Goal: Transaction & Acquisition: Purchase product/service

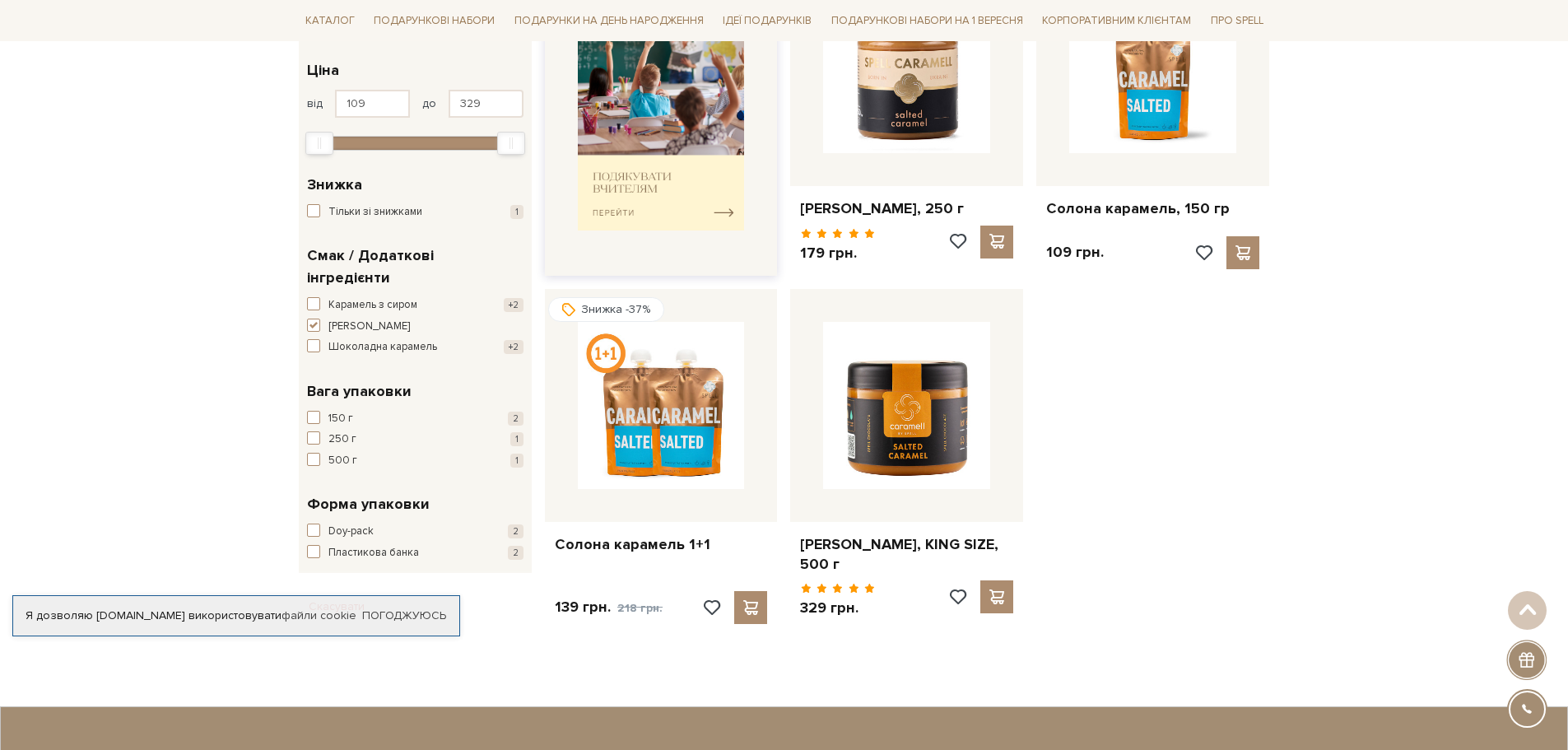
scroll to position [396, 0]
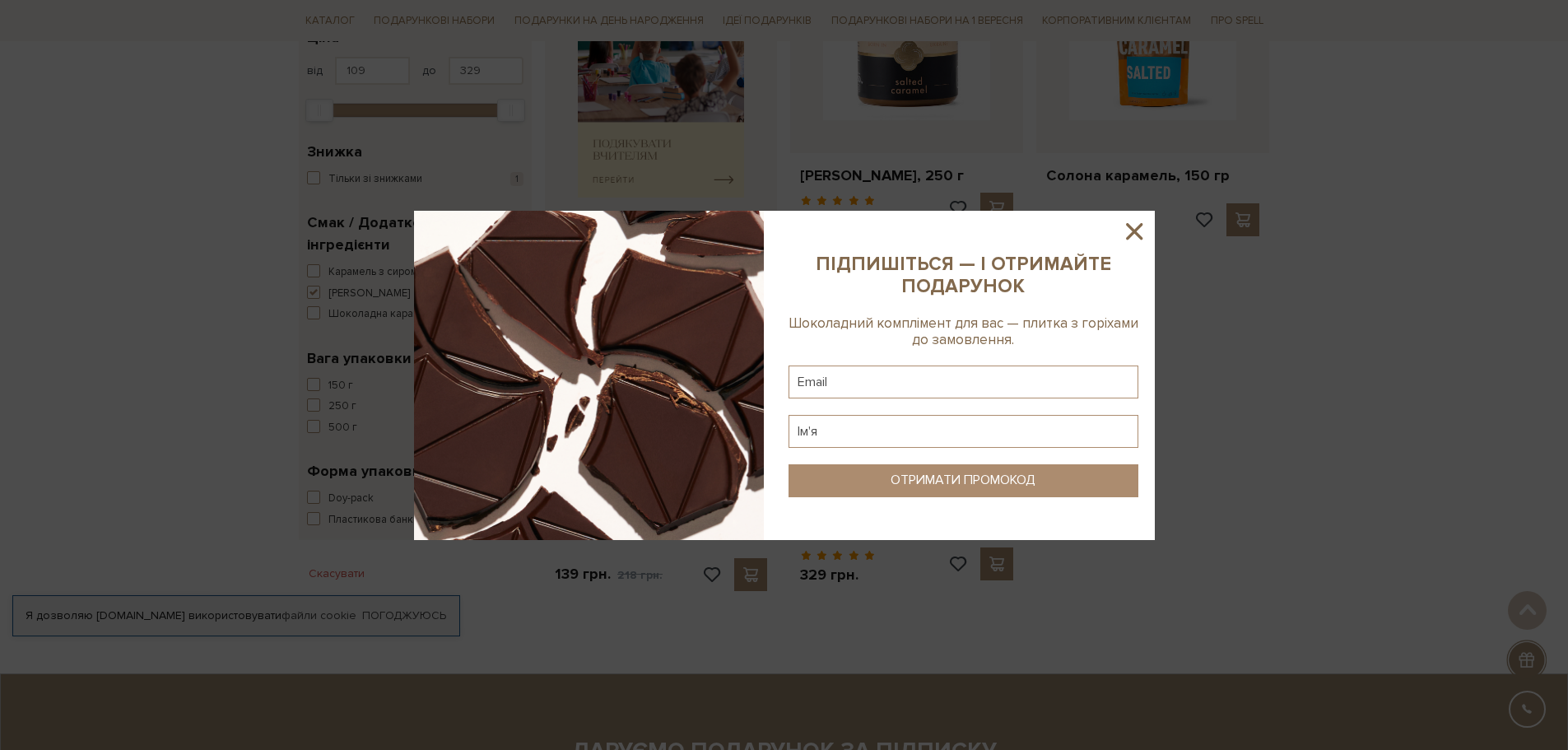
click at [1167, 471] on div at bounding box center [784, 375] width 1568 height 750
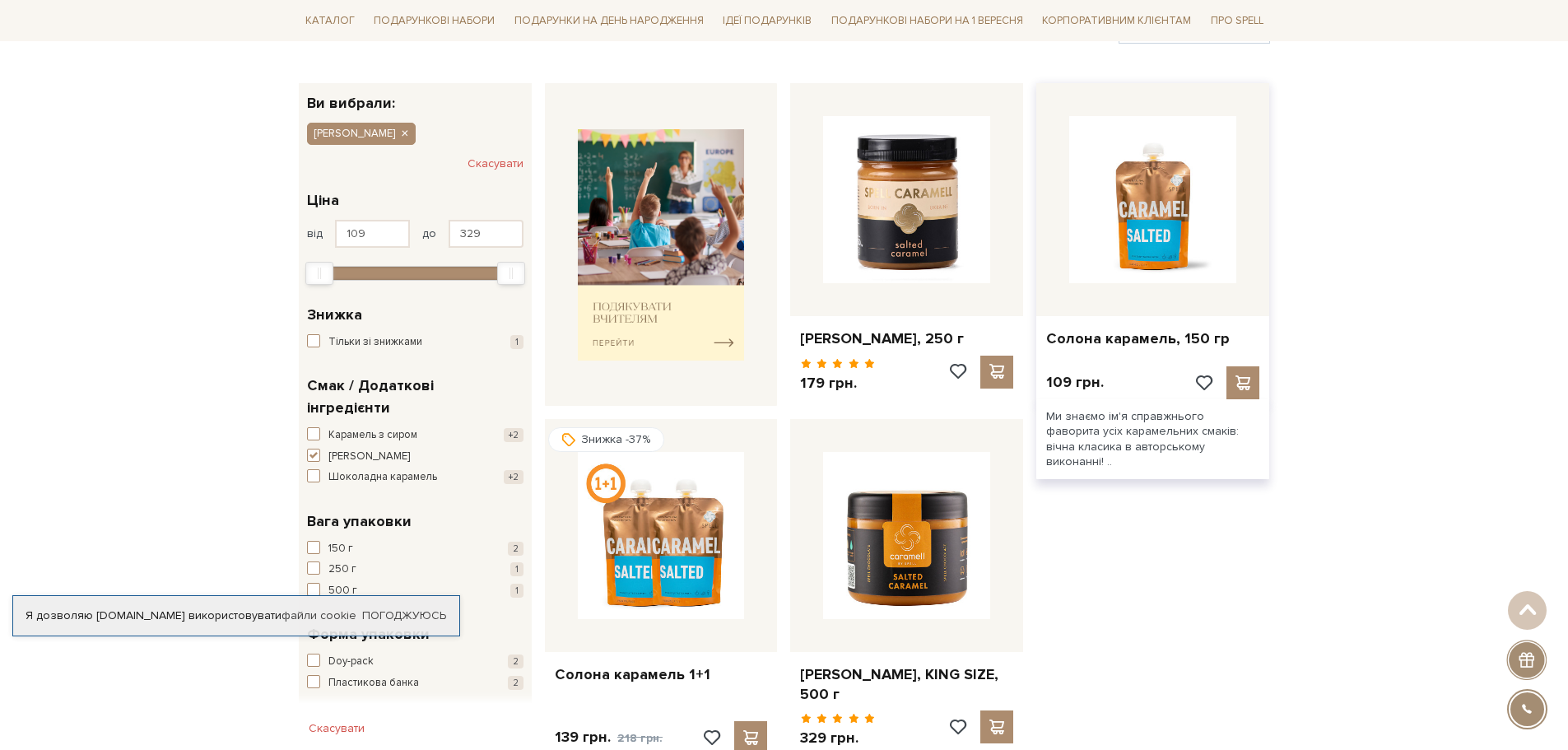
scroll to position [232, 0]
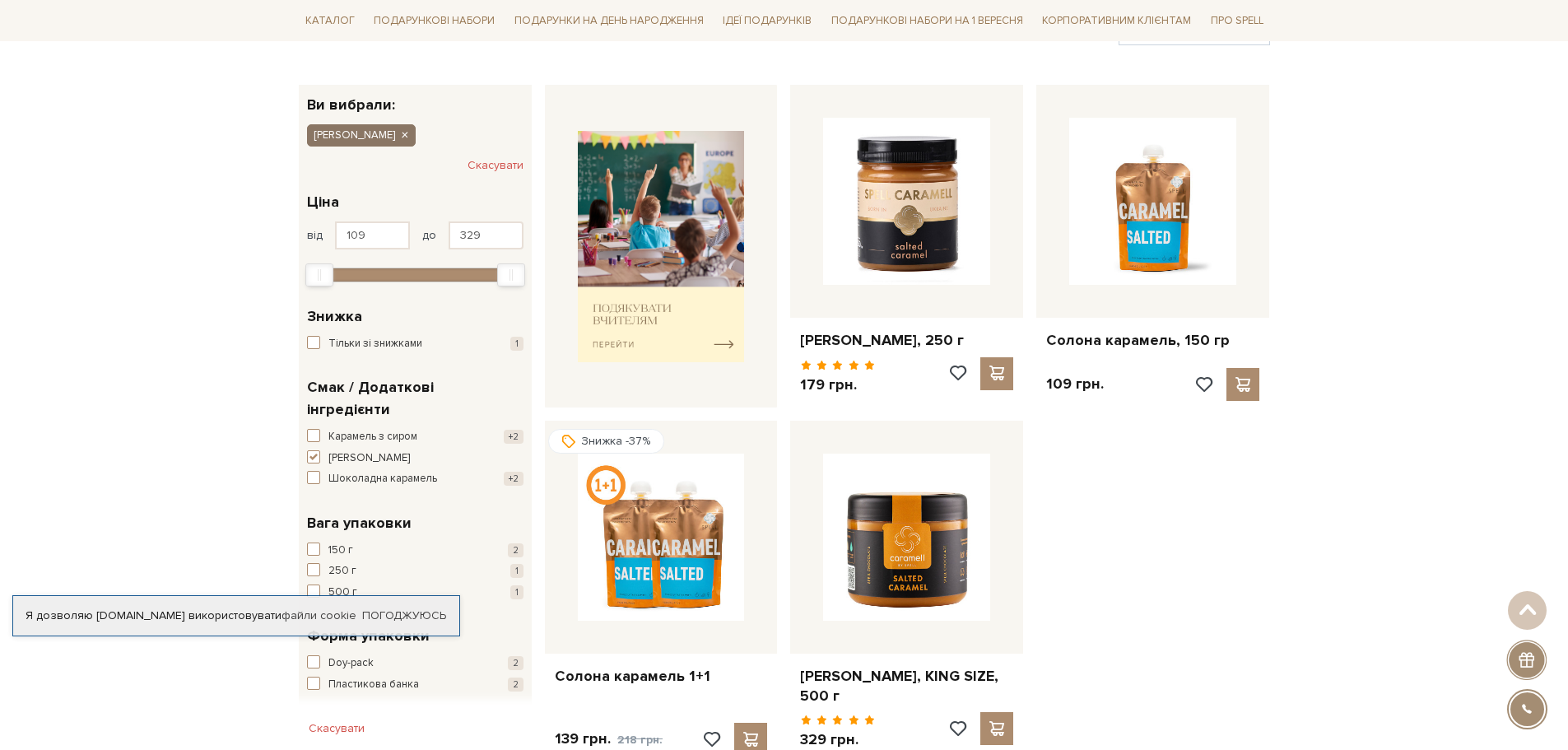
click at [404, 135] on icon "button" at bounding box center [404, 136] width 10 height 15
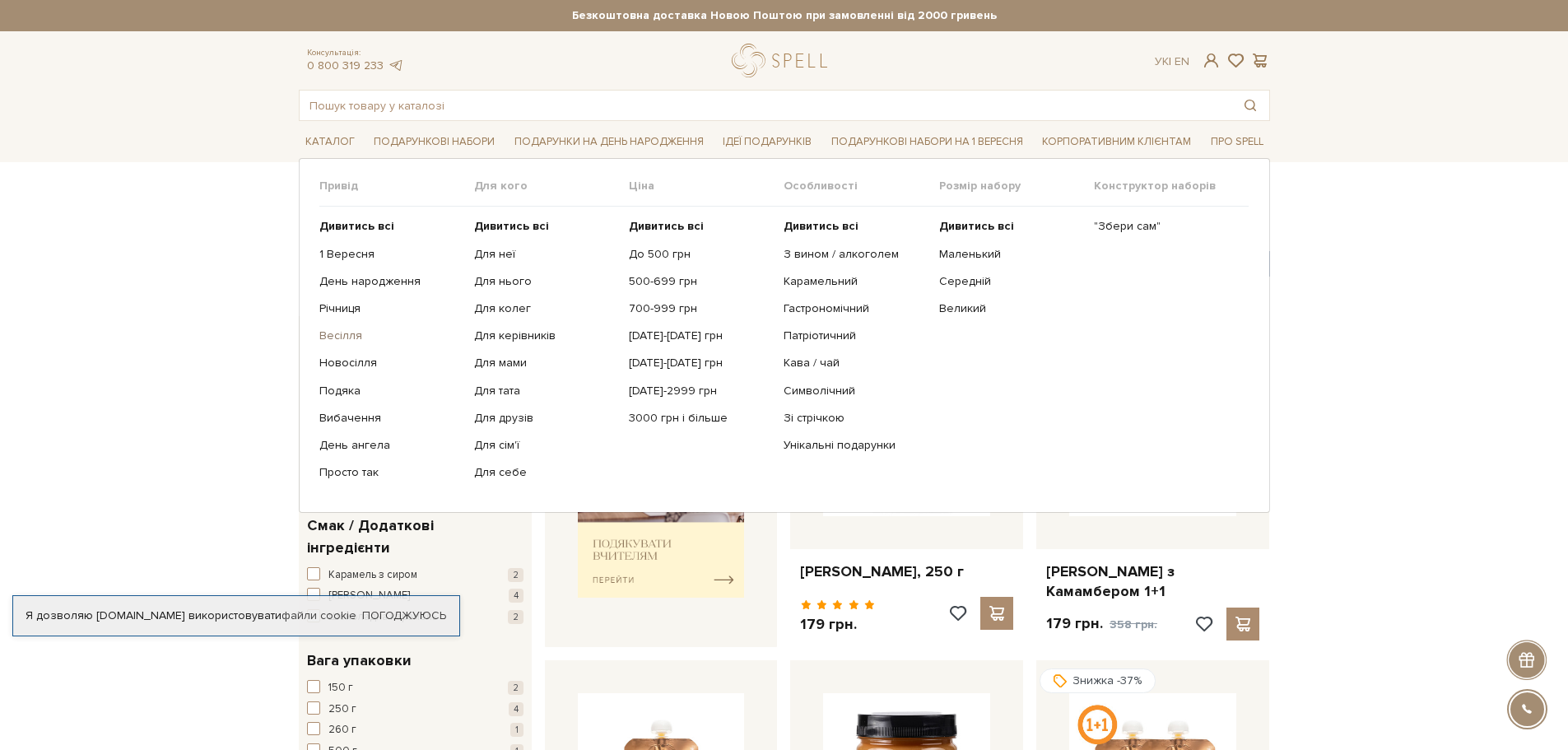
click at [346, 337] on link "Весілля" at bounding box center [390, 336] width 142 height 15
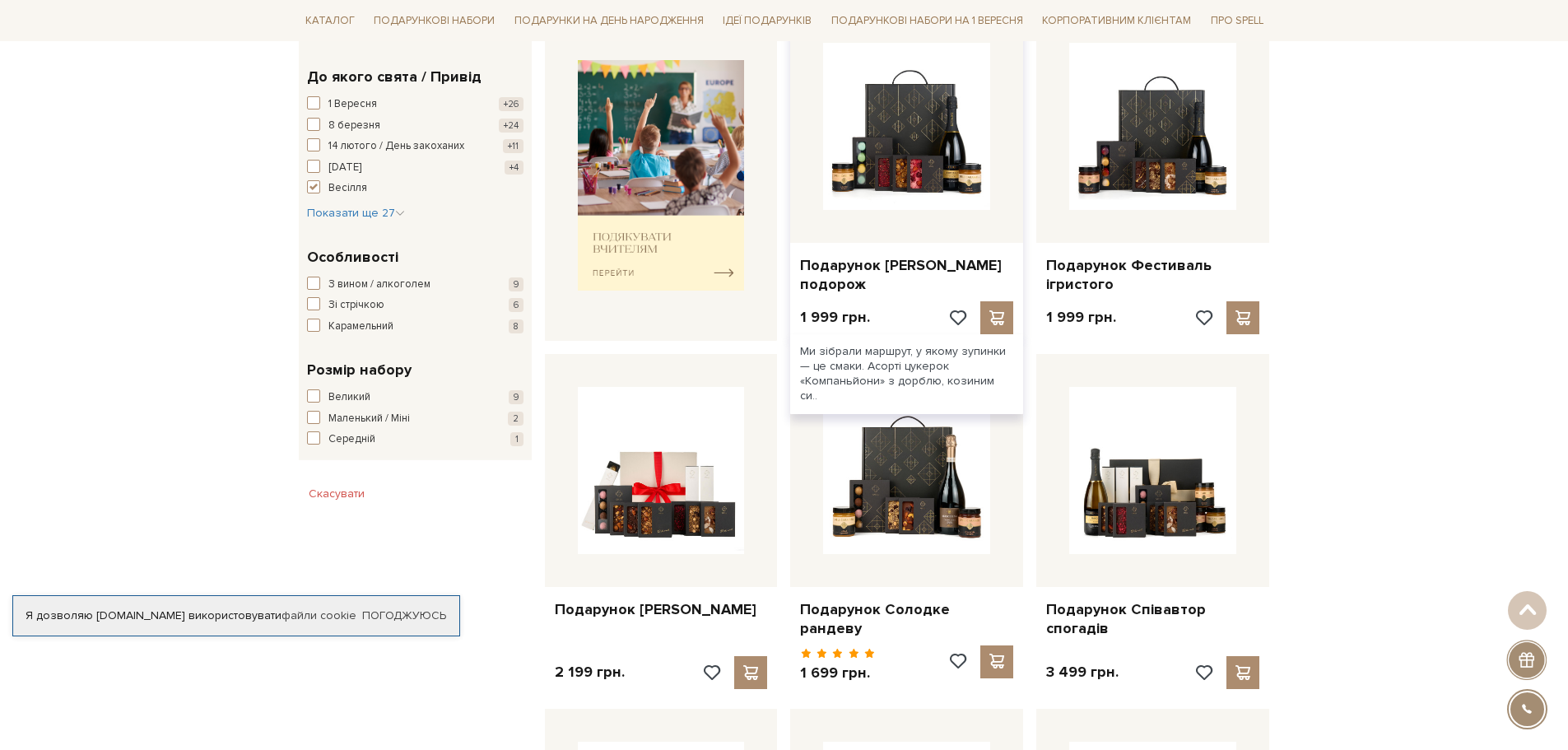
scroll to position [988, 0]
